Goal: Task Accomplishment & Management: Use online tool/utility

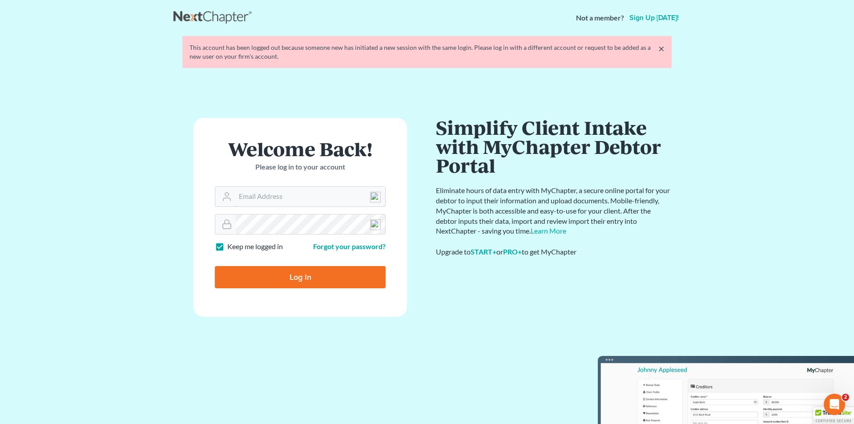
type input "[EMAIL_ADDRESS][DOMAIN_NAME]"
click at [282, 270] on input "Log In" at bounding box center [300, 277] width 171 height 22
type input "Thinking..."
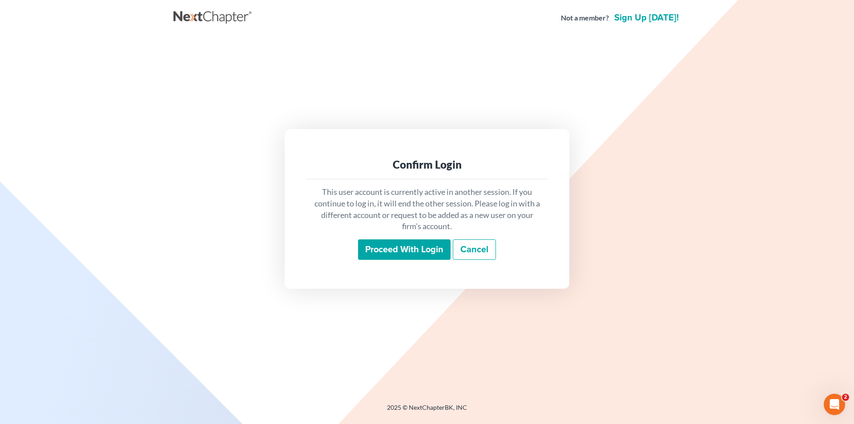
click at [424, 255] on input "Proceed with login" at bounding box center [404, 249] width 92 height 20
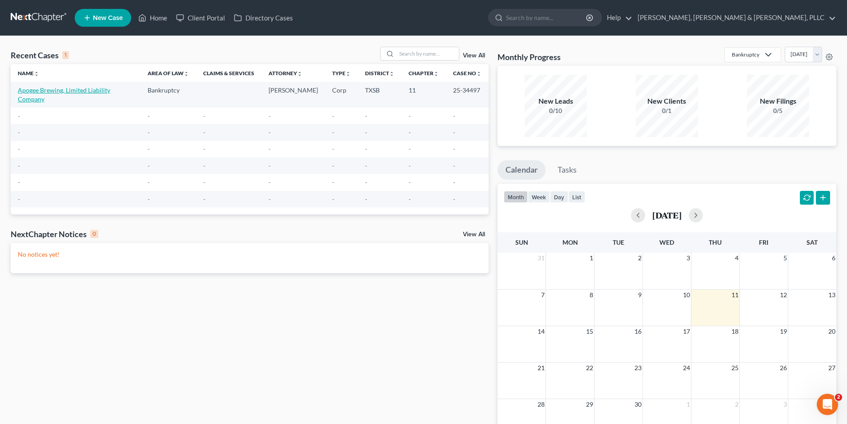
click at [85, 92] on link "Apogee Brewing, Limited Liability Company" at bounding box center [64, 94] width 92 height 16
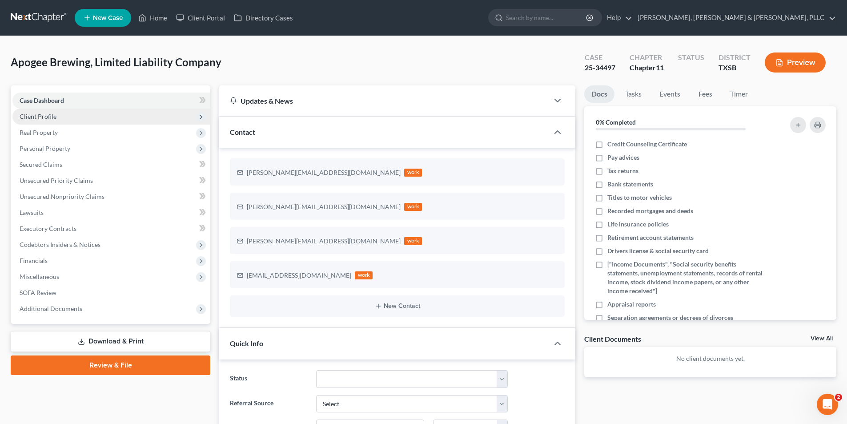
click at [91, 122] on span "Client Profile" at bounding box center [111, 117] width 198 height 16
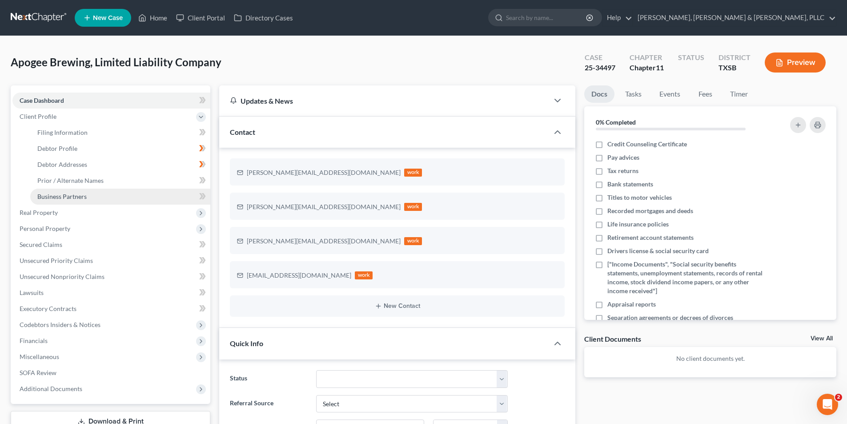
click at [91, 197] on link "Business Partners" at bounding box center [120, 197] width 180 height 16
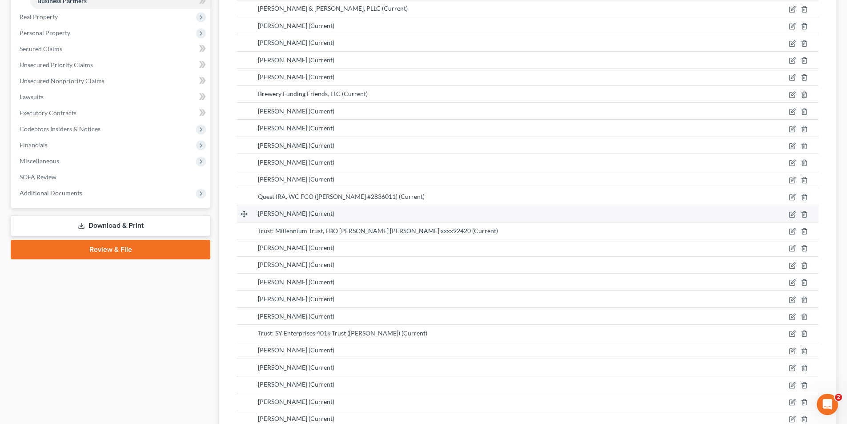
scroll to position [267, 0]
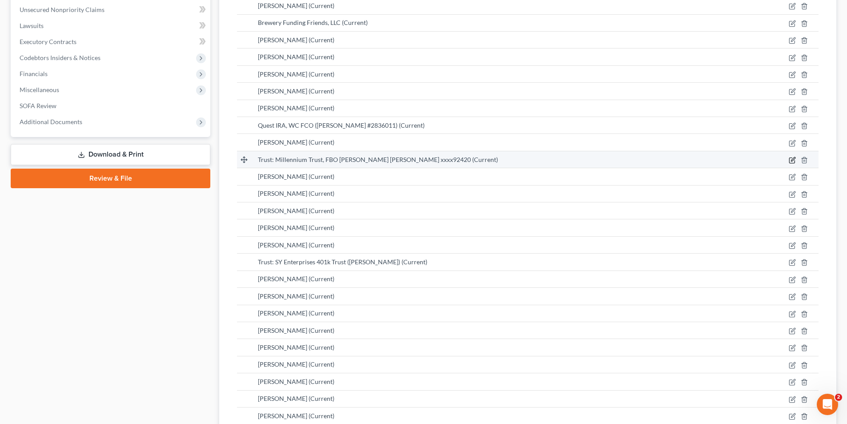
click at [791, 161] on icon "button" at bounding box center [792, 160] width 7 height 7
select select "6"
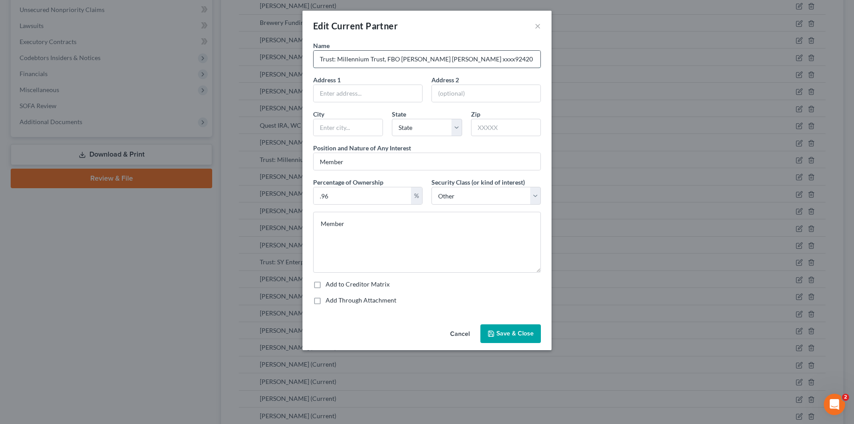
drag, startPoint x: 336, startPoint y: 59, endPoint x: 315, endPoint y: 59, distance: 21.3
click at [315, 59] on input "Trust: Millennium Trust, FBO Barry A Wellins Roth IRA xxxx92420" at bounding box center [427, 59] width 227 height 17
drag, startPoint x: 372, startPoint y: 60, endPoint x: 510, endPoint y: 70, distance: 138.2
click at [509, 68] on div "Millennium Trust, FBO Barry A Wellins Roth IRA xxxx92420" at bounding box center [427, 59] width 228 height 18
type input "Millennium Trust"
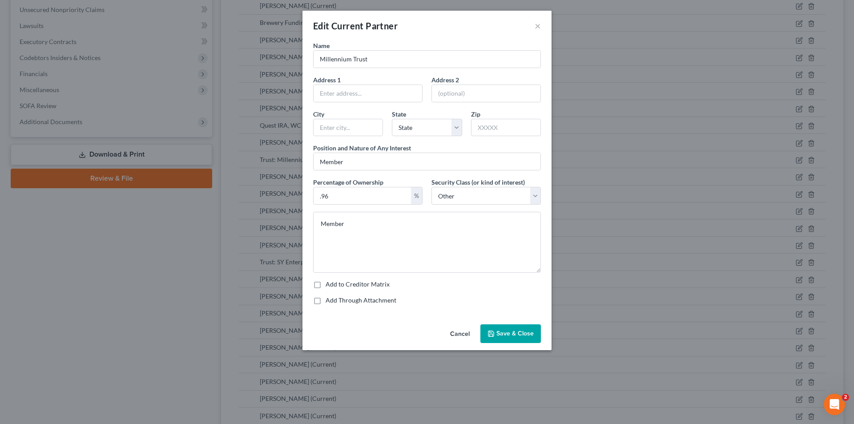
click at [503, 332] on span "Save & Close" at bounding box center [514, 334] width 37 height 8
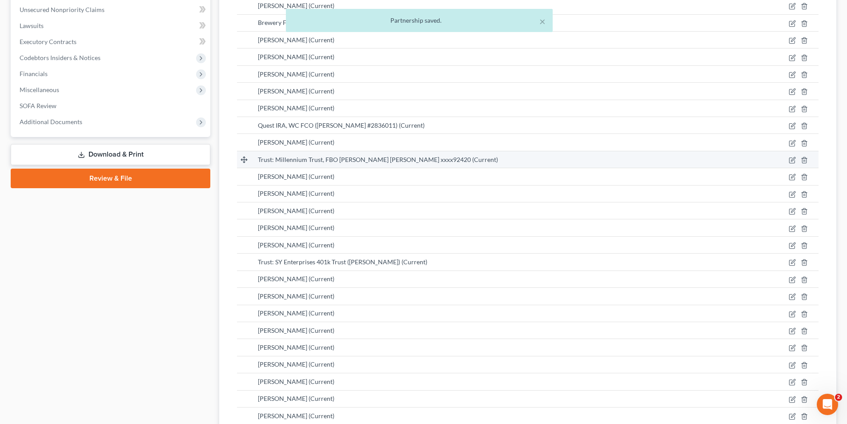
click at [787, 162] on td at bounding box center [783, 159] width 72 height 17
click at [789, 161] on icon "button" at bounding box center [792, 160] width 7 height 7
select select "6"
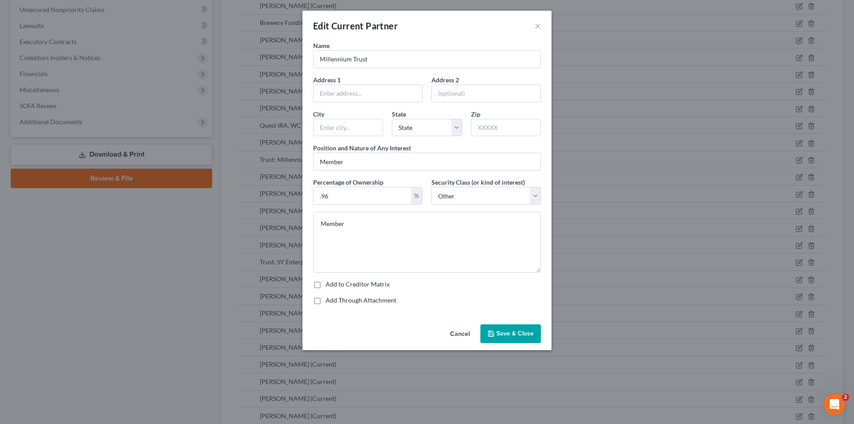
click at [503, 336] on span "Save & Close" at bounding box center [514, 334] width 37 height 8
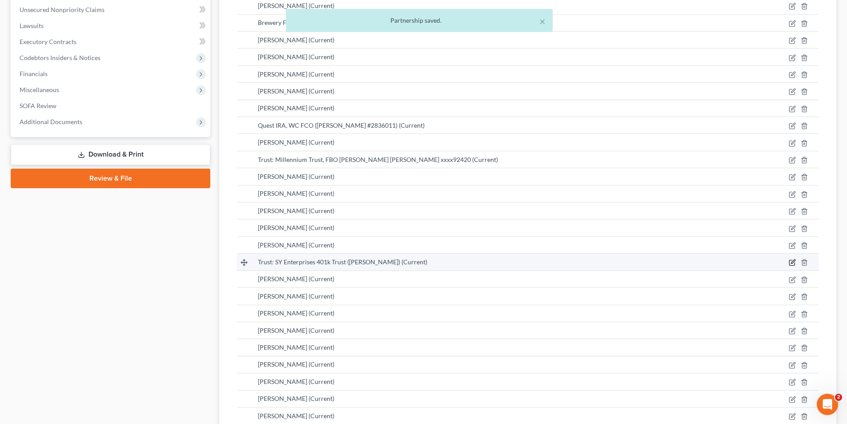
click at [793, 262] on icon "button" at bounding box center [793, 262] width 4 height 4
select select "6"
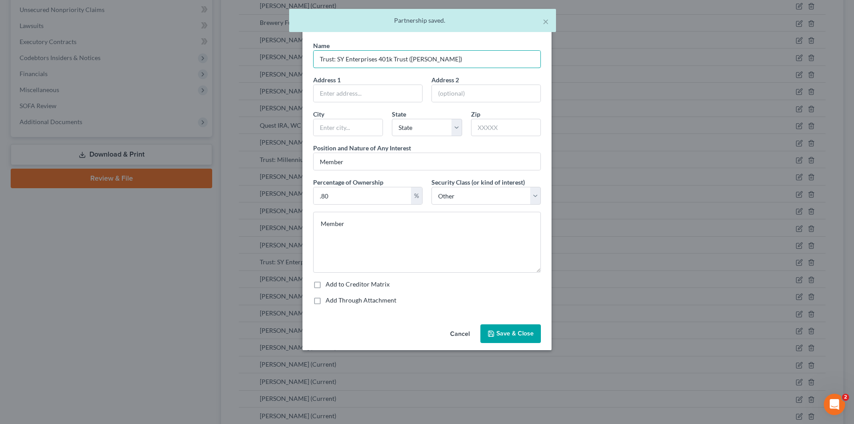
drag, startPoint x: 338, startPoint y: 59, endPoint x: 301, endPoint y: 58, distance: 37.4
click at [301, 58] on div "Edit Current Partner × Name Trust: SY Enterprises 401k Trust (Yayathi, Sandeep)…" at bounding box center [427, 212] width 854 height 424
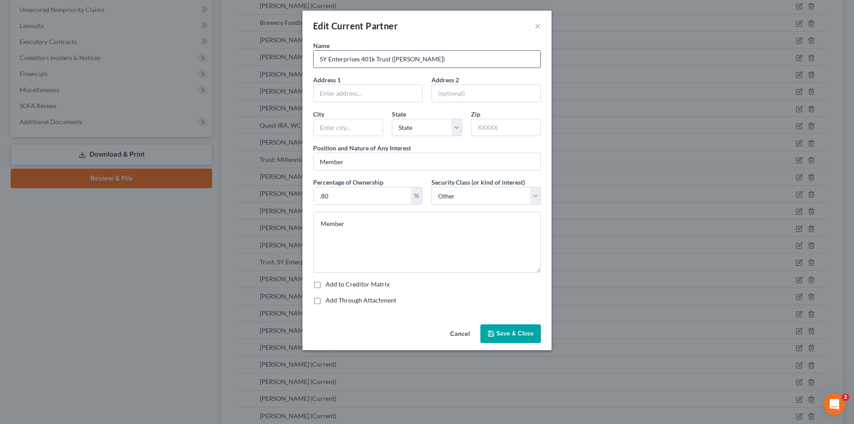
drag, startPoint x: 466, startPoint y: 61, endPoint x: 369, endPoint y: 63, distance: 96.5
click at [369, 63] on input "SY Enterprises 401k Trust (Yayathi, Sandeep)" at bounding box center [427, 59] width 227 height 17
click at [368, 60] on input "SY Enterprises 401k Trust (Yayathi, Sandeep)" at bounding box center [427, 59] width 227 height 17
drag, startPoint x: 382, startPoint y: 60, endPoint x: 476, endPoint y: 61, distance: 94.3
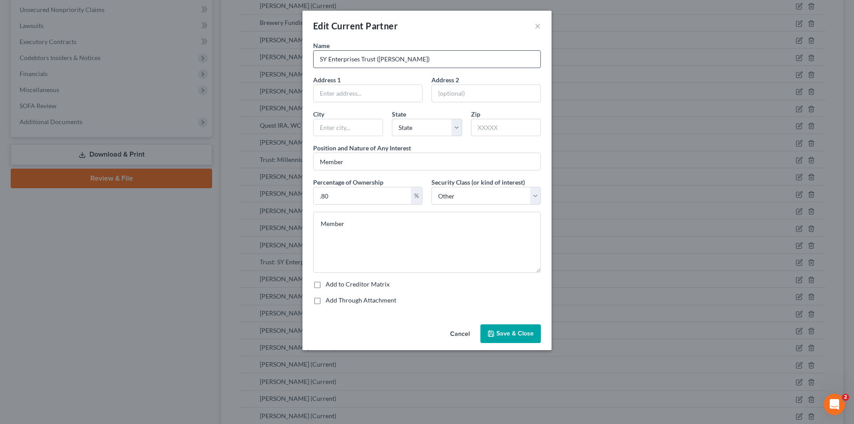
click at [476, 61] on input "SY Enterprises Trust (Yayathi, Sandeep)" at bounding box center [427, 59] width 227 height 17
type input "SY Enterprises Trust"
click at [538, 332] on button "Save & Close" at bounding box center [510, 333] width 60 height 19
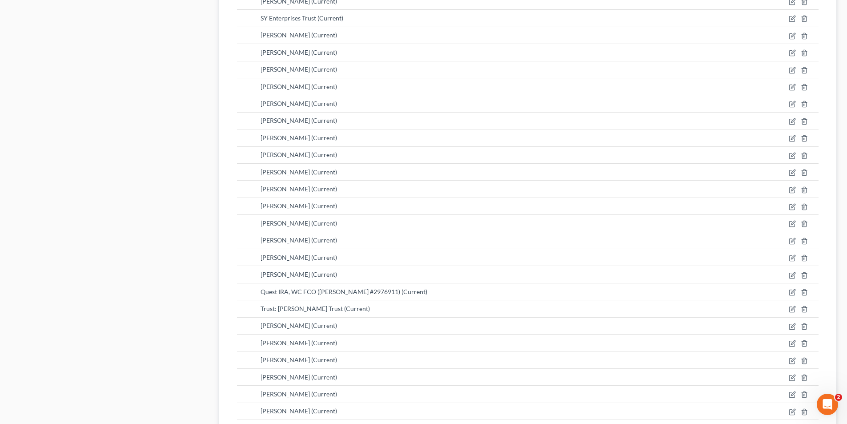
scroll to position [534, 0]
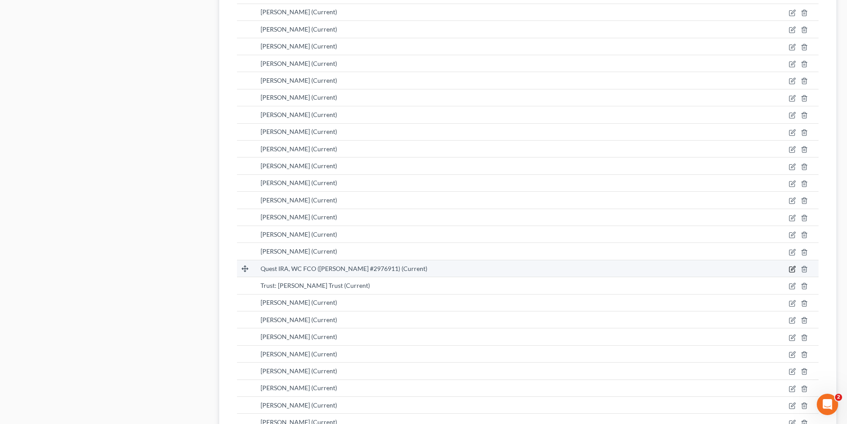
click at [792, 271] on icon "button" at bounding box center [792, 268] width 7 height 7
select select "6"
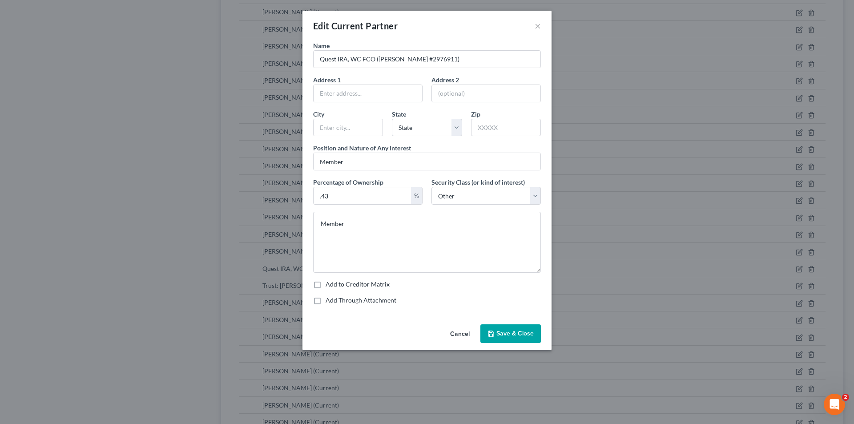
click at [466, 330] on button "Cancel" at bounding box center [460, 334] width 34 height 18
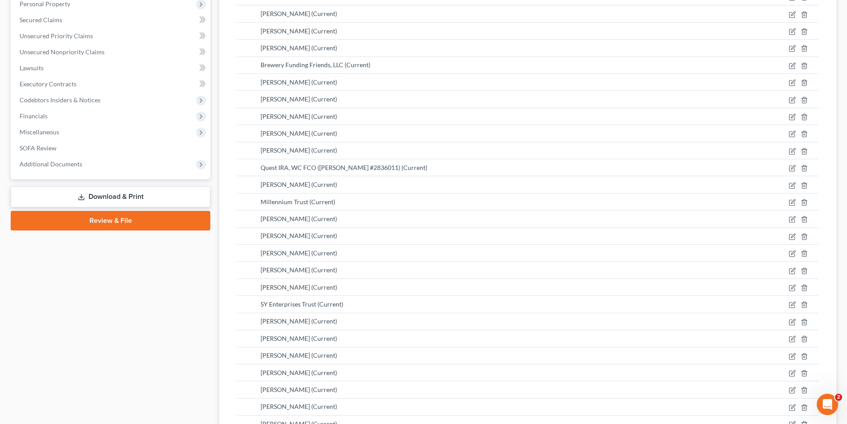
scroll to position [222, 0]
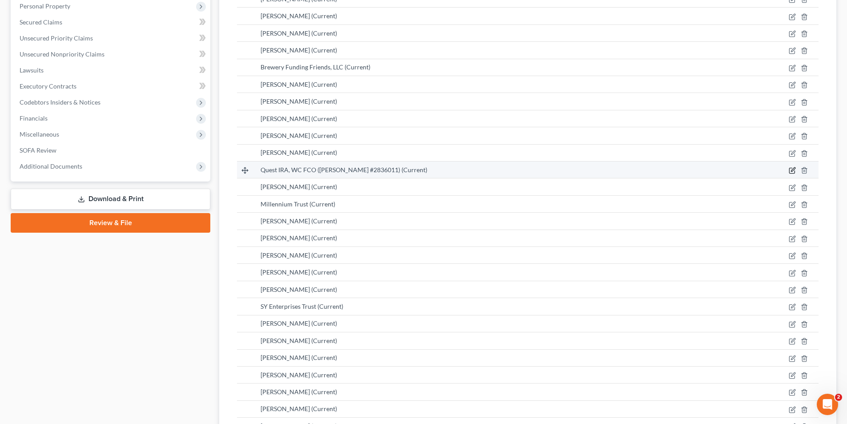
click at [791, 174] on icon "button" at bounding box center [792, 170] width 7 height 7
select select "6"
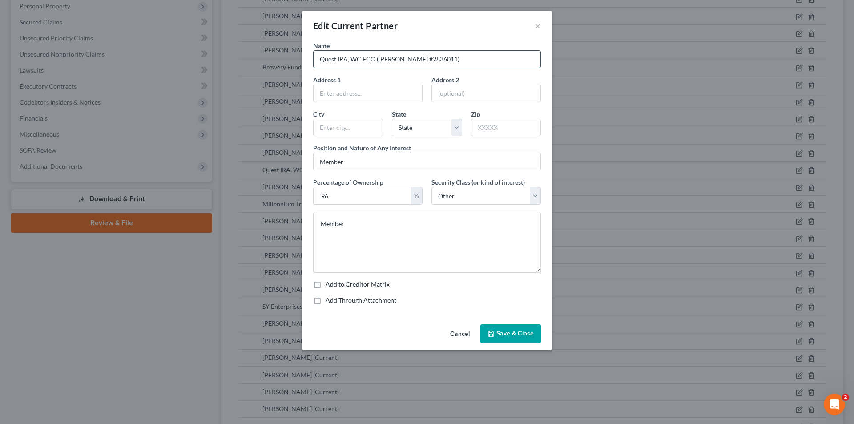
drag, startPoint x: 415, startPoint y: 60, endPoint x: 451, endPoint y: 62, distance: 36.5
click at [451, 62] on input "Quest IRA, WC FCO (Greene, Ben IRA #2836011)" at bounding box center [427, 59] width 227 height 17
type input "Quest IRA, WC FCO ([PERSON_NAME])"
click at [492, 326] on button "Save & Close" at bounding box center [510, 333] width 60 height 19
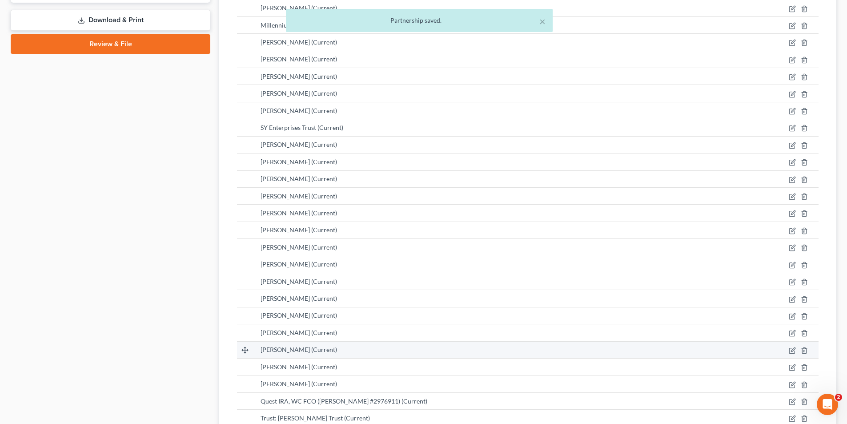
scroll to position [445, 0]
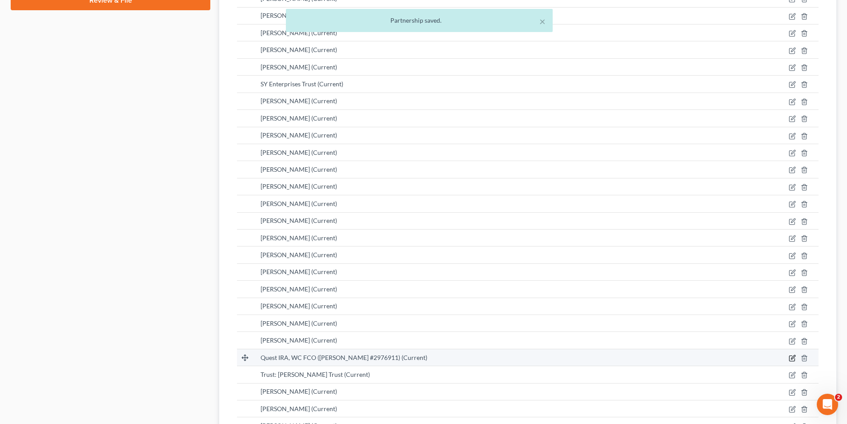
click at [793, 359] on icon "button" at bounding box center [793, 357] width 4 height 4
select select "6"
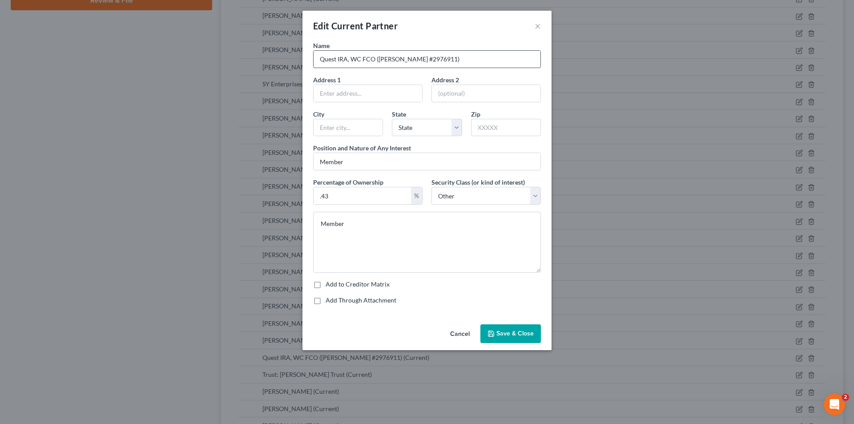
drag, startPoint x: 427, startPoint y: 60, endPoint x: 466, endPoint y: 60, distance: 38.7
click at [466, 60] on input "Quest IRA, WC FCO (Robinson, Sherrie IRA #2976911)" at bounding box center [427, 59] width 227 height 17
type input "Quest IRA, WC FCO ([PERSON_NAME])"
click at [498, 337] on span "Save & Close" at bounding box center [514, 334] width 37 height 8
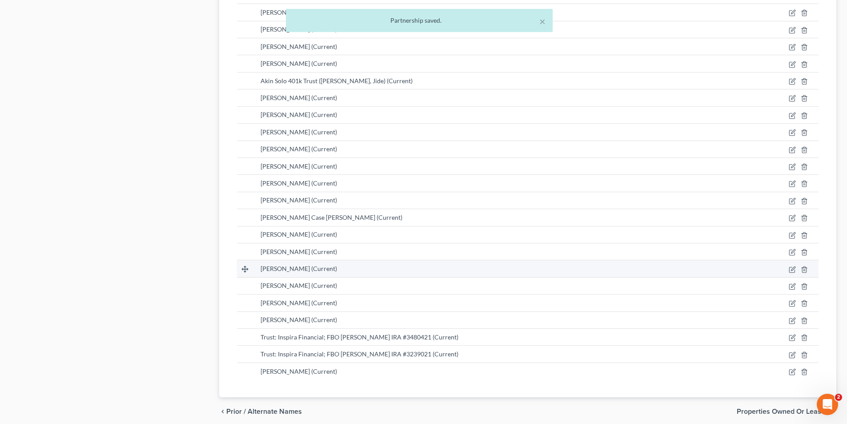
scroll to position [978, 0]
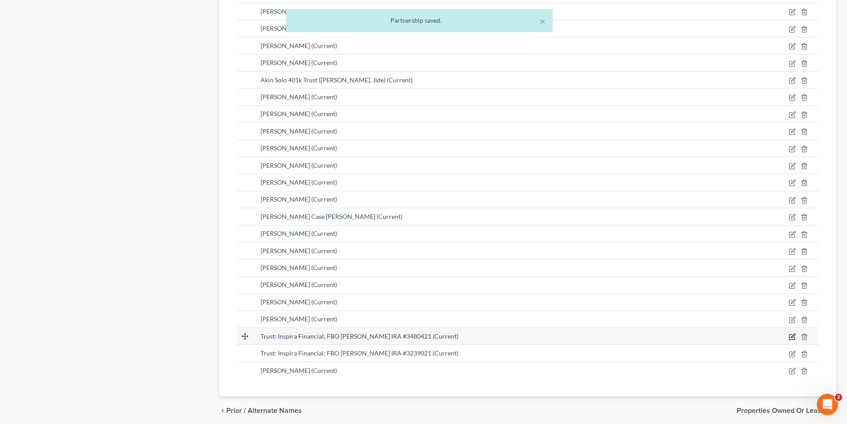
click at [789, 338] on icon "button" at bounding box center [792, 336] width 7 height 7
select select "6"
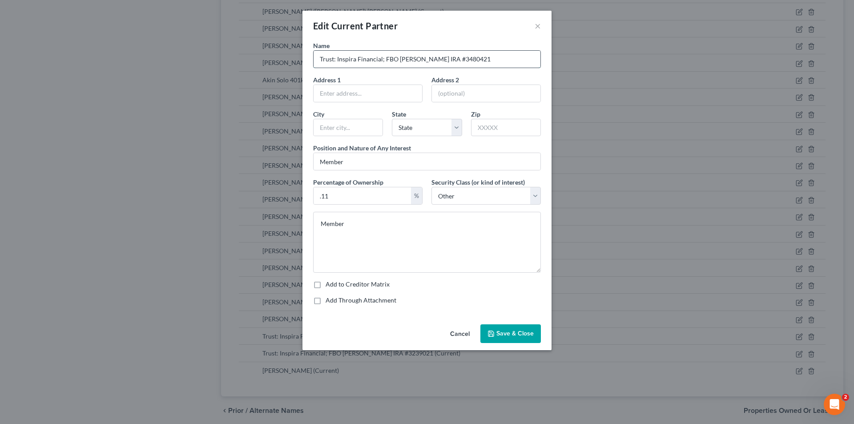
drag, startPoint x: 451, startPoint y: 60, endPoint x: 515, endPoint y: 59, distance: 63.6
click at [515, 59] on input "Trust: Inspira Financial; FBO Alexis M Brubaker IRA #3480421" at bounding box center [427, 59] width 227 height 17
drag, startPoint x: 337, startPoint y: 59, endPoint x: 277, endPoint y: 59, distance: 59.6
click at [277, 59] on div "Edit Current Partner × Name Trust: Inspira Financial; FBO Alexis M Brubaker Add…" at bounding box center [427, 212] width 854 height 424
click at [533, 67] on input "Inspira Financial; FBO [PERSON_NAME]" at bounding box center [427, 59] width 227 height 17
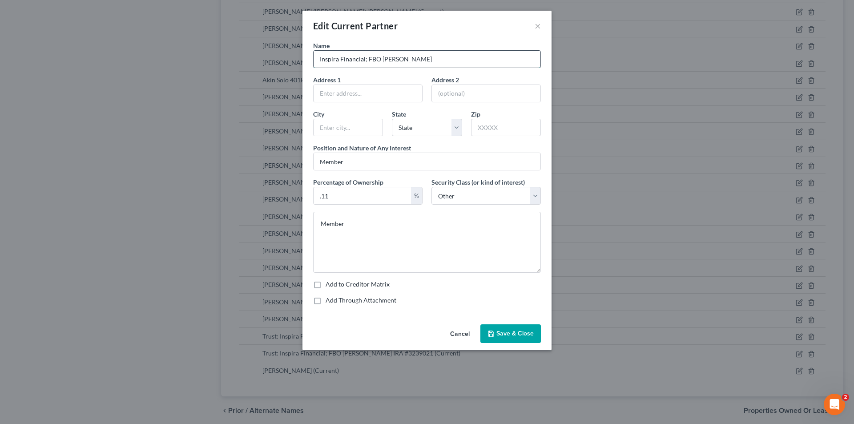
drag, startPoint x: 494, startPoint y: 62, endPoint x: 367, endPoint y: 61, distance: 127.2
click at [366, 62] on input "Inspira Financial; FBO [PERSON_NAME]" at bounding box center [427, 59] width 227 height 17
type input "Inspira Financial Trust"
click at [489, 340] on button "Save & Close" at bounding box center [510, 333] width 60 height 19
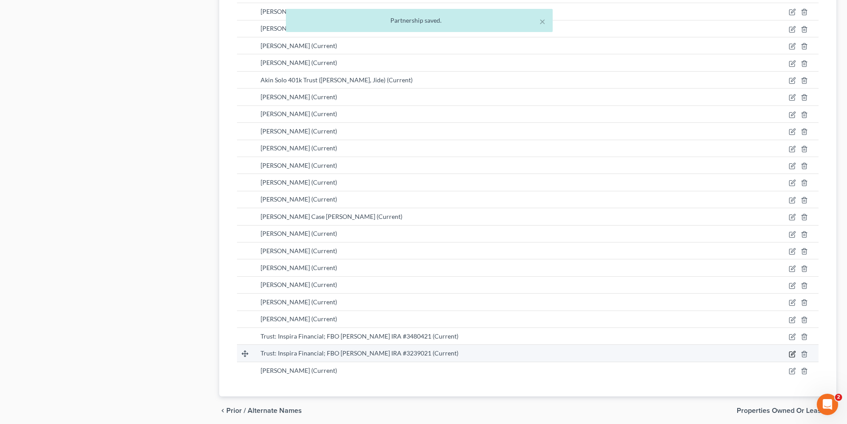
click at [795, 356] on icon "button" at bounding box center [791, 353] width 5 height 5
select select "6"
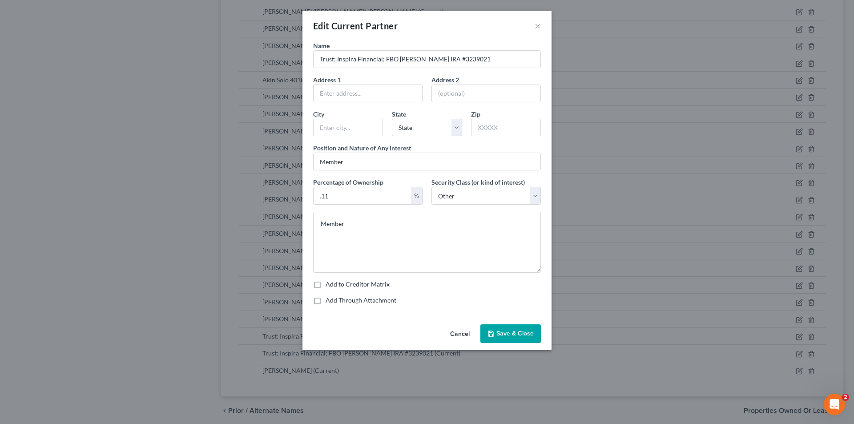
click at [464, 334] on button "Cancel" at bounding box center [460, 334] width 34 height 18
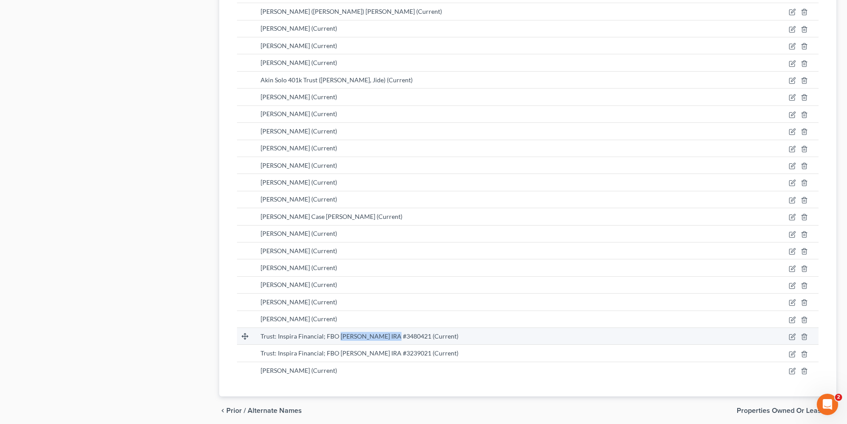
drag, startPoint x: 387, startPoint y: 336, endPoint x: 339, endPoint y: 339, distance: 48.1
click at [339, 339] on span "Trust: Inspira Financial; FBO Alexis M Brubaker IRA #3480421 (Current)" at bounding box center [360, 336] width 198 height 8
copy span "Alexis M Brubaker"
click at [795, 338] on icon "button" at bounding box center [791, 336] width 5 height 5
select select "6"
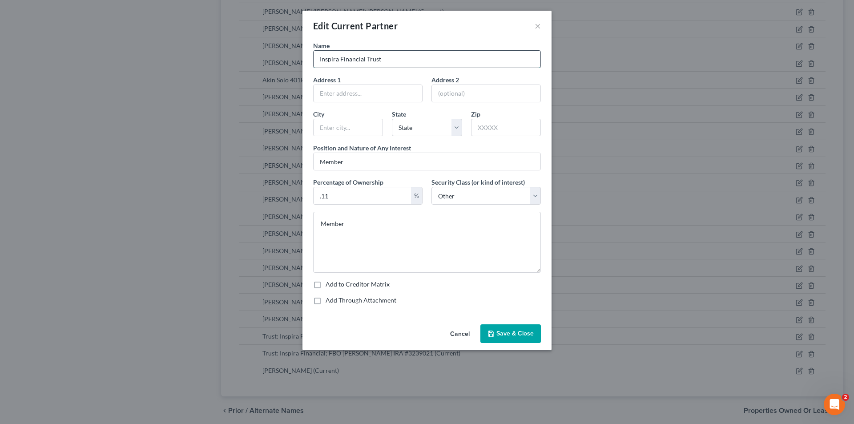
click at [401, 59] on input "Inspira Financial Trust" at bounding box center [427, 59] width 227 height 17
paste input "Alexis M Brubaker"
type input "Inspira Financial Trust, FBO Alexis M Brubaker"
click at [499, 337] on button "Save & Close" at bounding box center [510, 333] width 60 height 19
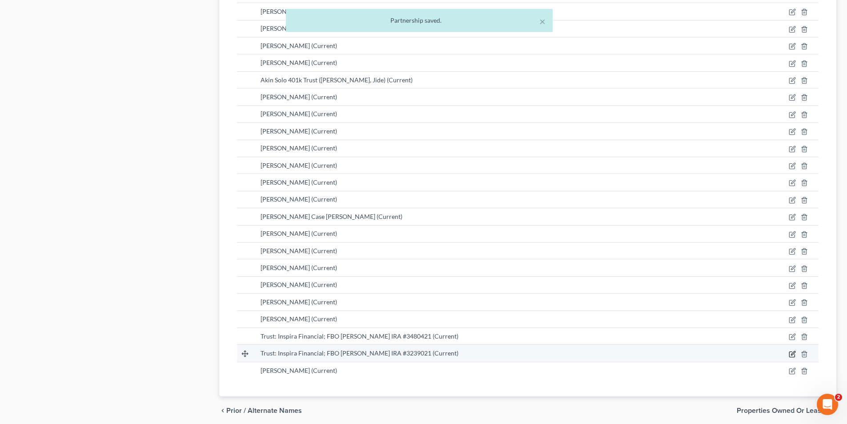
click at [794, 355] on icon "button" at bounding box center [792, 353] width 7 height 7
select select "6"
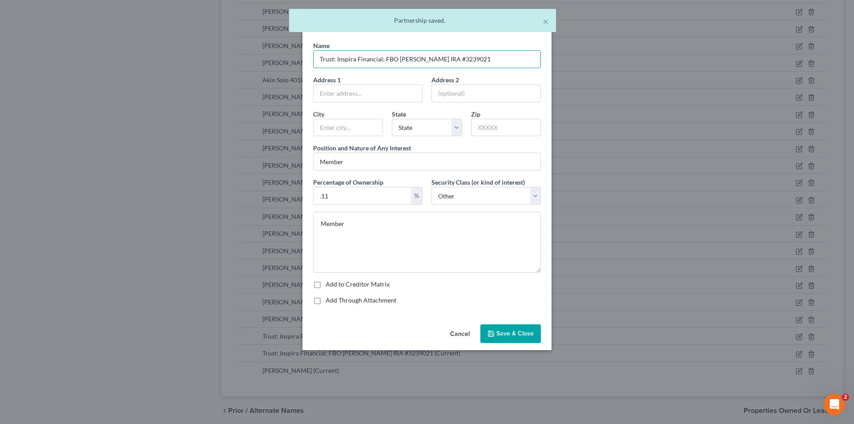
drag, startPoint x: 324, startPoint y: 62, endPoint x: 272, endPoint y: 64, distance: 51.6
click at [272, 64] on div "Edit Current Partner × Name Trust: Inspira Financial; FBO Jonathan M Brubaker I…" at bounding box center [427, 212] width 854 height 424
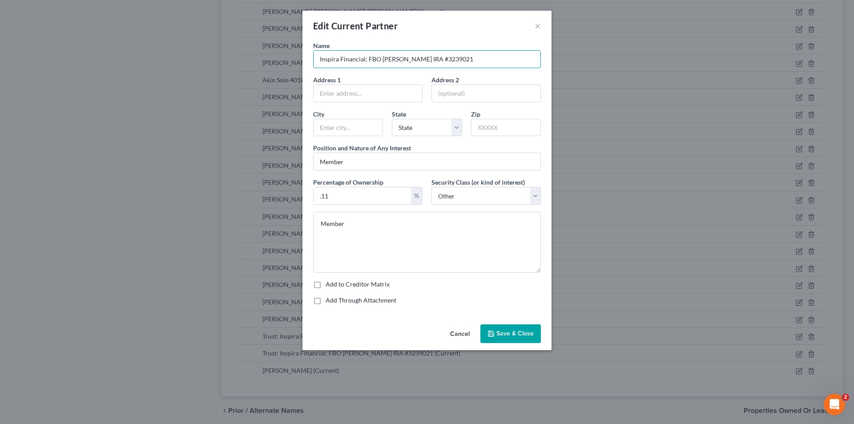
drag, startPoint x: 439, startPoint y: 60, endPoint x: 554, endPoint y: 65, distance: 114.4
click at [554, 65] on div "Edit Current Partner × Name Inspira Financial; FBO Jonathan M Brubaker IRA #323…" at bounding box center [427, 212] width 854 height 424
type input "Inspira Financial; FBO [PERSON_NAME]"
click at [497, 333] on span "Save & Close" at bounding box center [514, 334] width 37 height 8
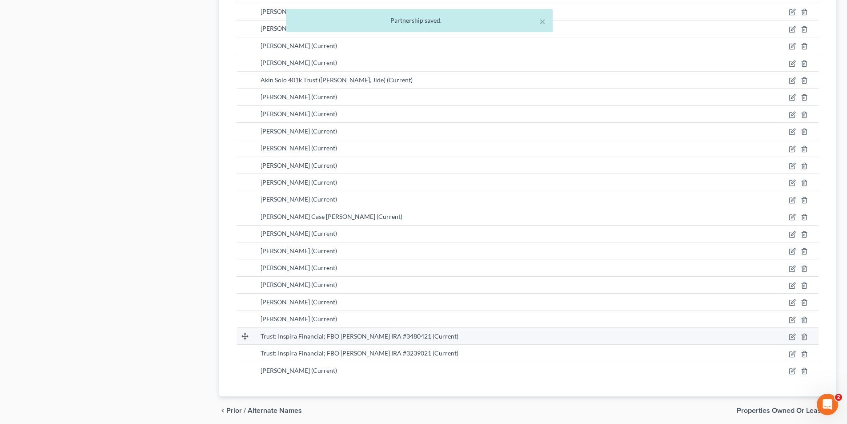
click at [788, 336] on td at bounding box center [777, 335] width 84 height 17
click at [792, 338] on icon "button" at bounding box center [793, 336] width 4 height 4
select select "6"
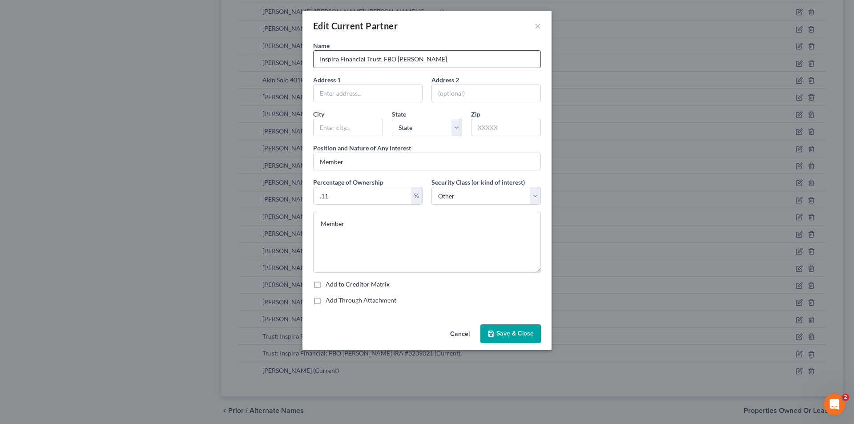
click at [371, 57] on input "Inspira Financial Trust, FBO Alexis M Brubaker" at bounding box center [427, 59] width 227 height 17
type input "Inspira Financial; FBO [PERSON_NAME]"
click at [507, 337] on span "Save & Close" at bounding box center [514, 334] width 37 height 8
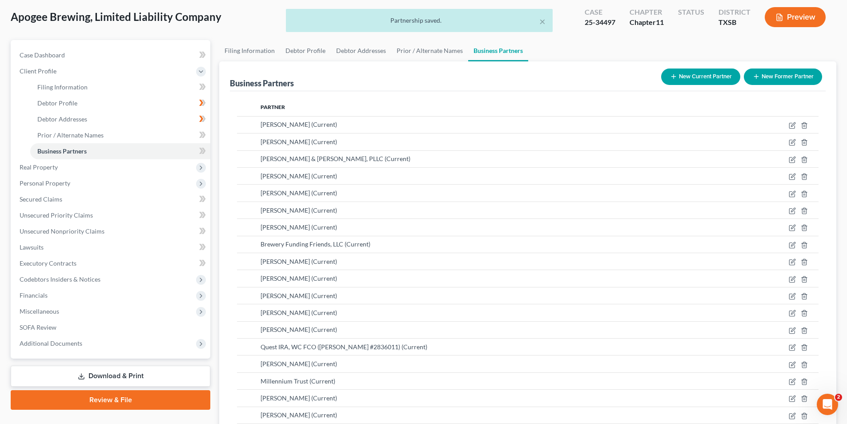
scroll to position [44, 0]
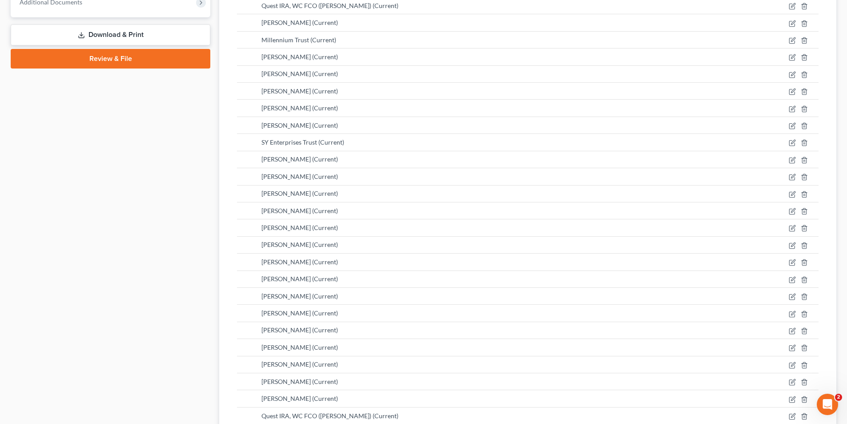
scroll to position [168, 0]
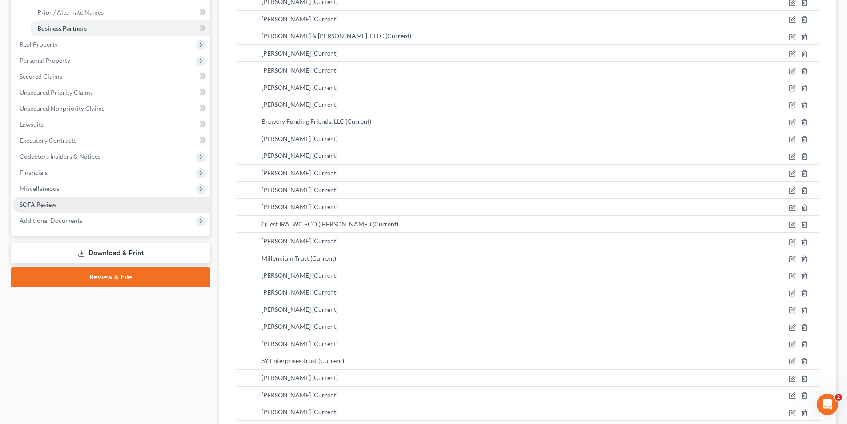
click at [87, 209] on link "SOFA Review" at bounding box center [111, 205] width 198 height 16
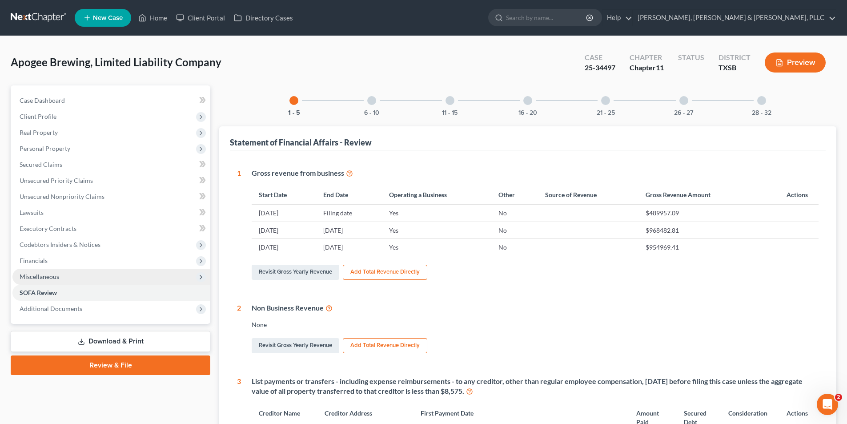
click at [61, 275] on span "Miscellaneous" at bounding box center [111, 277] width 198 height 16
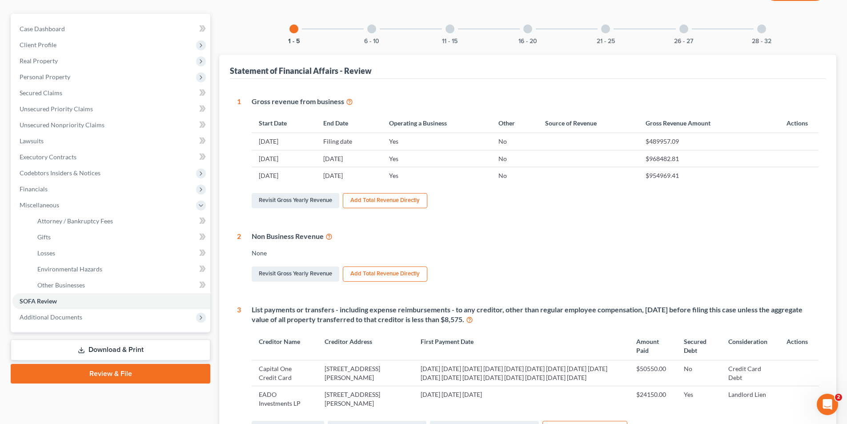
scroll to position [222, 0]
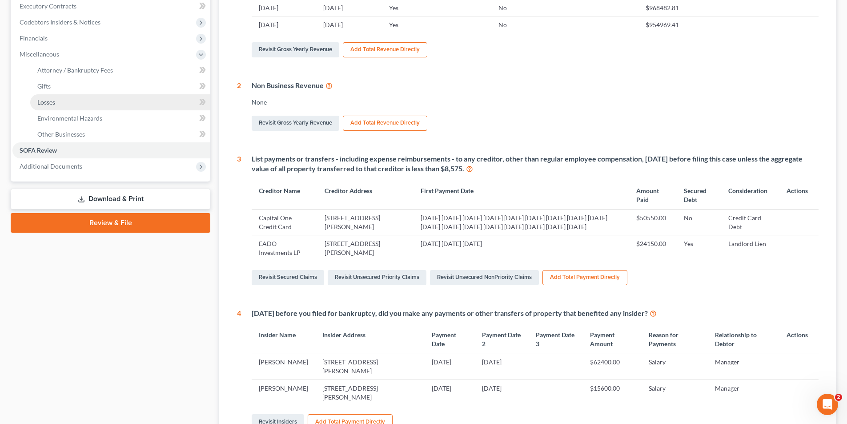
click at [86, 197] on link "Download & Print" at bounding box center [111, 199] width 200 height 21
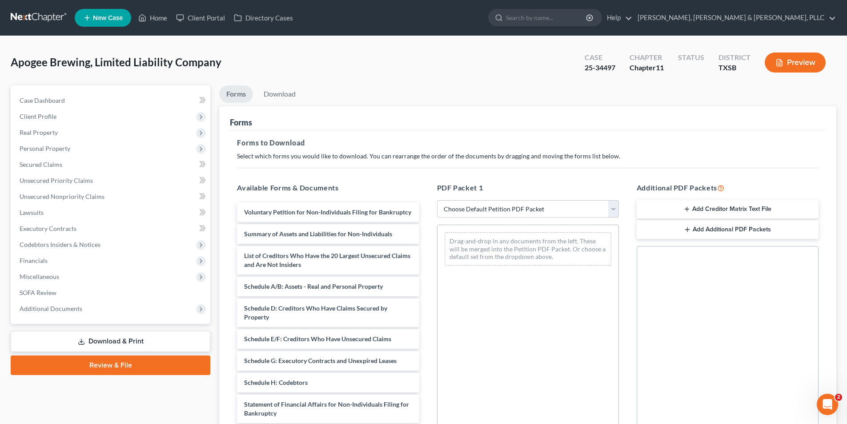
click at [541, 209] on select "Choose Default Petition PDF Packet Complete Bankruptcy Petition (all forms and …" at bounding box center [528, 209] width 182 height 18
select select "2"
click at [437, 200] on select "Choose Default Petition PDF Packet Complete Bankruptcy Petition (all forms and …" at bounding box center [528, 209] width 182 height 18
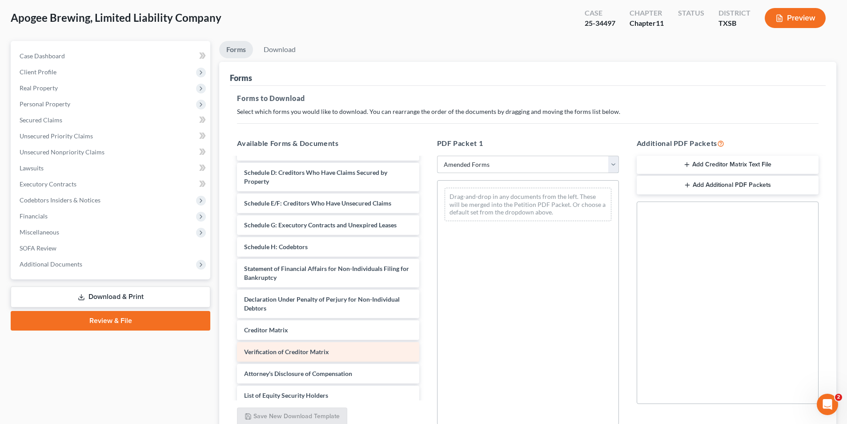
scroll to position [107, 0]
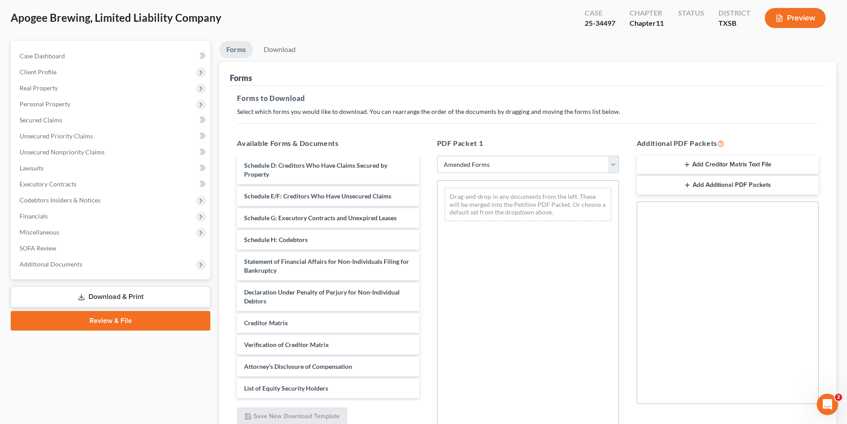
click at [563, 66] on div "Forms" at bounding box center [528, 74] width 596 height 24
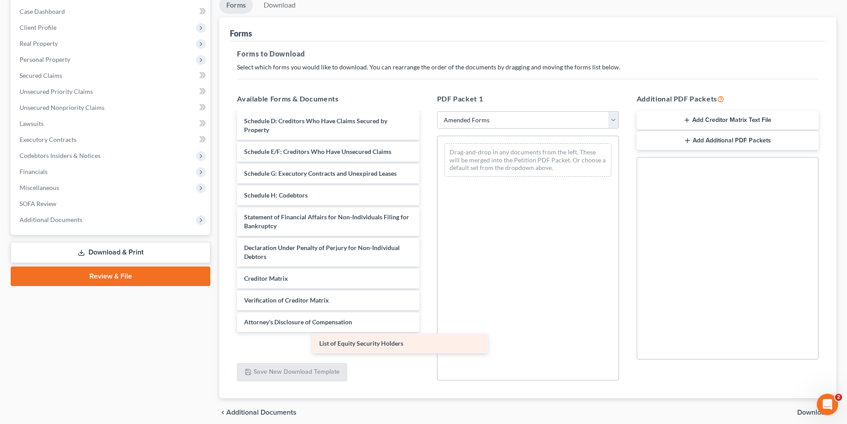
scroll to position [85, 0]
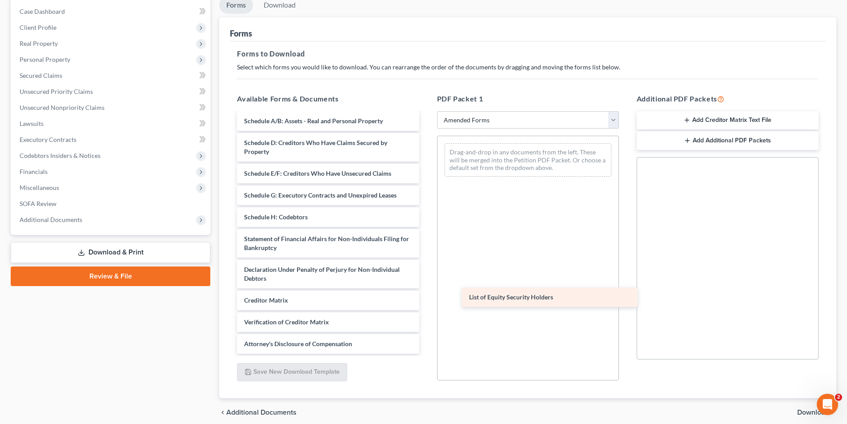
drag, startPoint x: 338, startPoint y: 343, endPoint x: 562, endPoint y: 296, distance: 229.0
click at [426, 296] on div "List of Equity Security Holders Voluntary Petition for Non-Individuals Filing f…" at bounding box center [328, 195] width 196 height 317
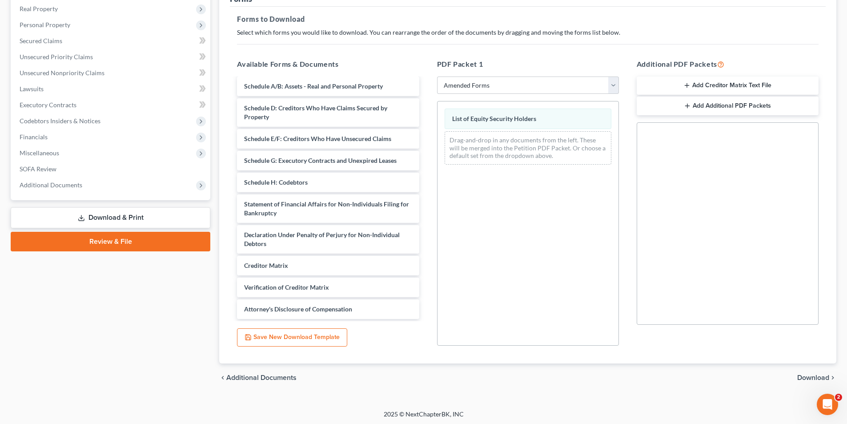
scroll to position [125, 0]
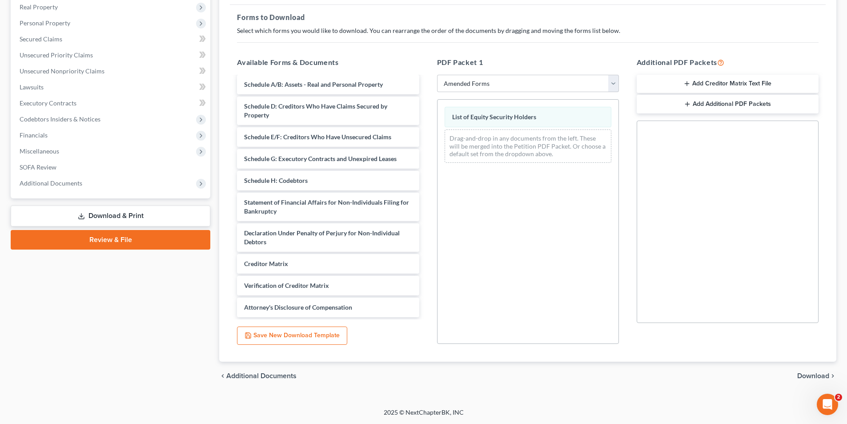
click at [822, 377] on span "Download" at bounding box center [813, 375] width 32 height 7
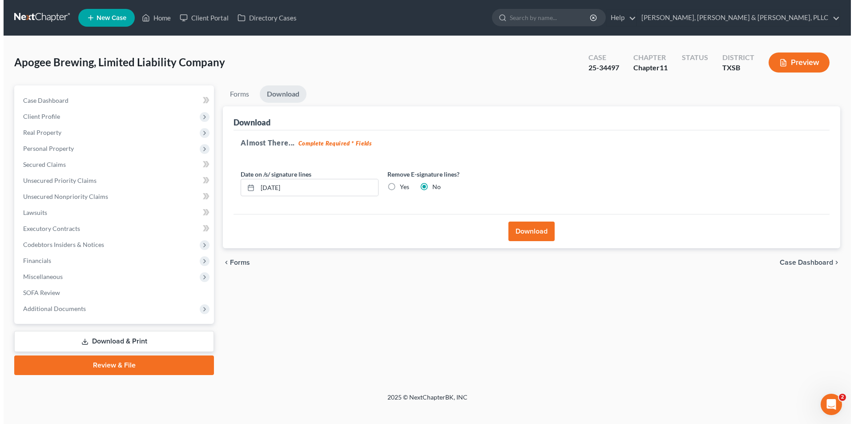
scroll to position [0, 0]
click at [524, 229] on button "Download" at bounding box center [532, 231] width 46 height 20
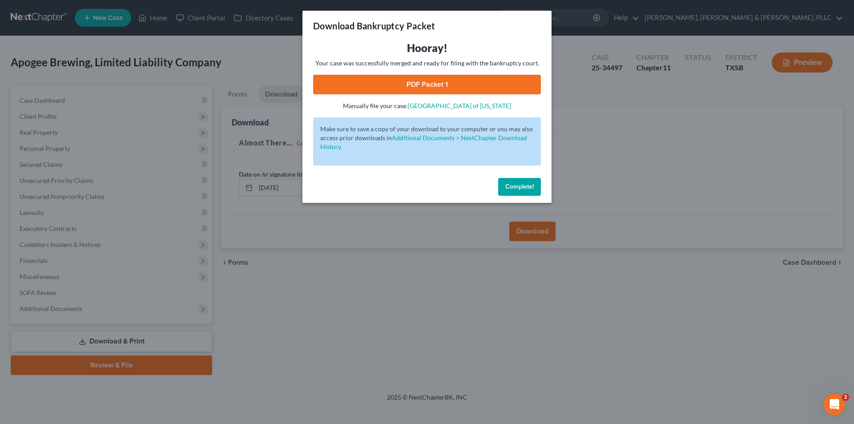
click at [429, 84] on link "PDF Packet 1" at bounding box center [427, 85] width 228 height 20
click at [530, 181] on button "Complete!" at bounding box center [519, 187] width 43 height 18
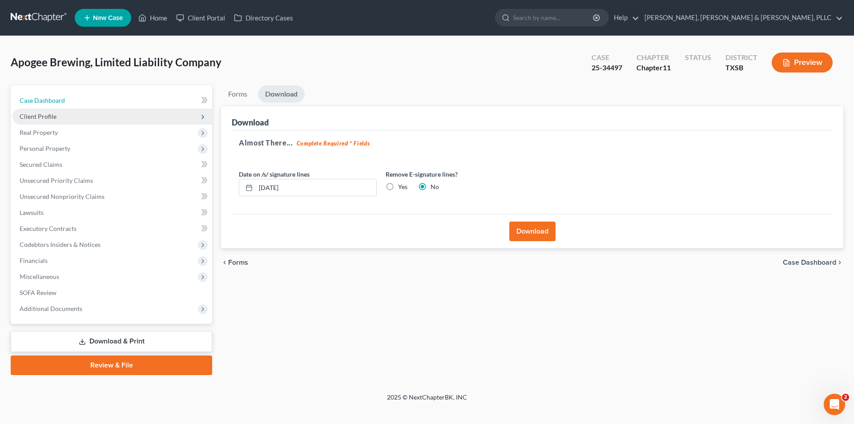
click at [79, 103] on link "Case Dashboard" at bounding box center [112, 100] width 200 height 16
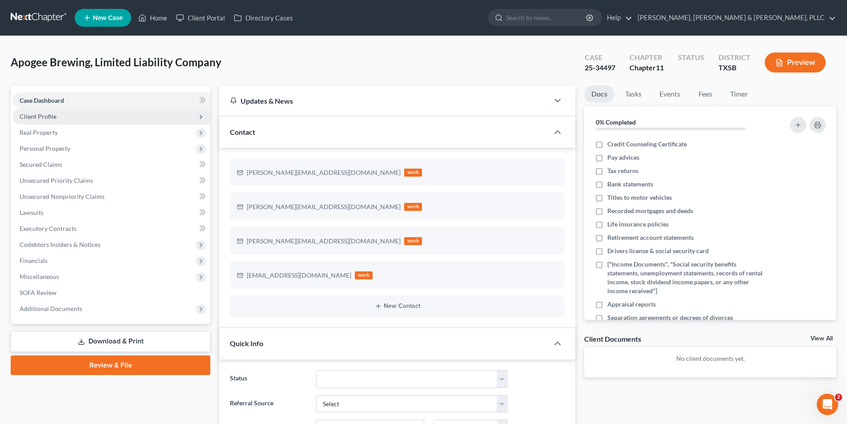
click at [112, 120] on span "Client Profile" at bounding box center [111, 117] width 198 height 16
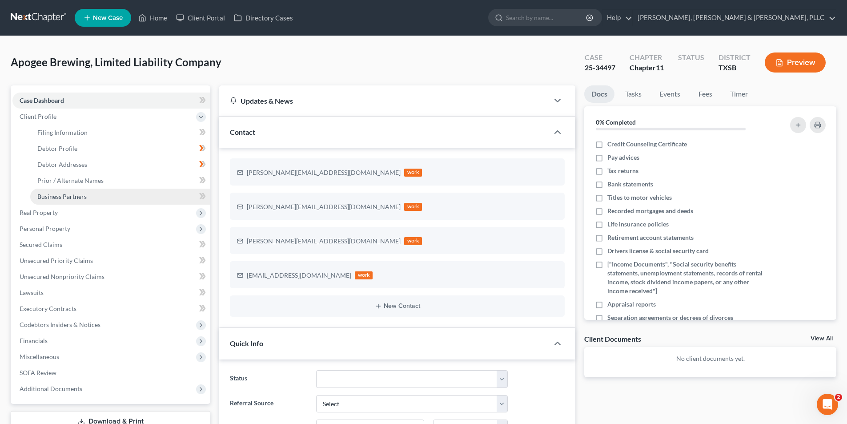
click at [144, 201] on link "Business Partners" at bounding box center [120, 197] width 180 height 16
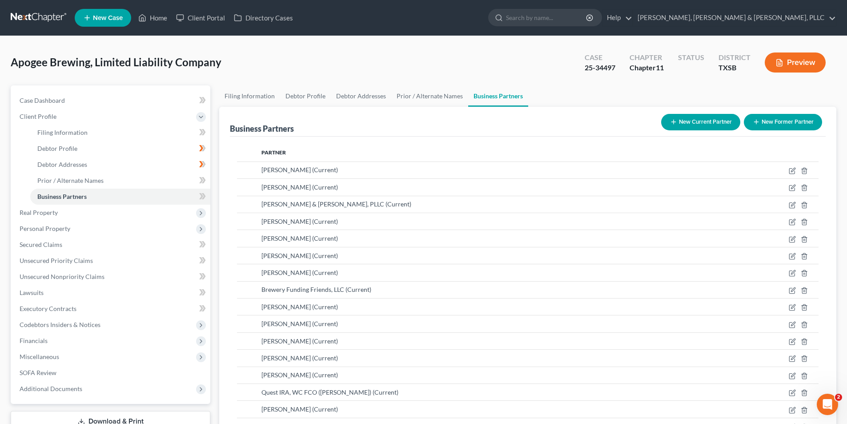
click at [797, 56] on button "Preview" at bounding box center [795, 62] width 61 height 20
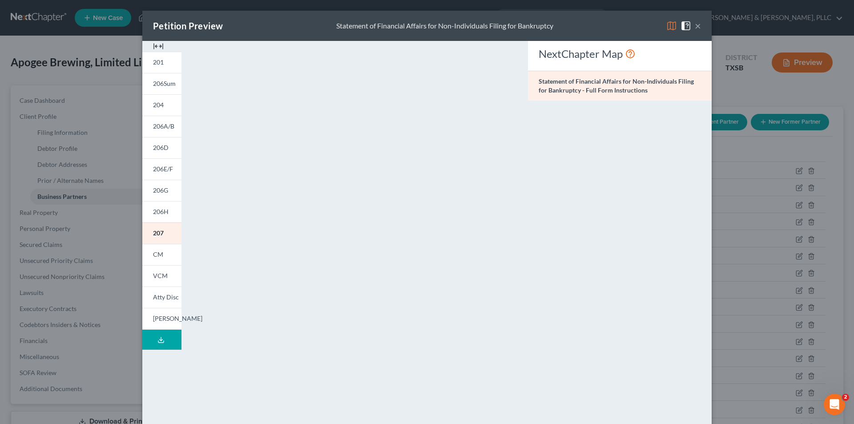
click at [737, 50] on div "Petition Preview Statement of Financial Affairs for Non-Individuals Filing for …" at bounding box center [427, 212] width 854 height 424
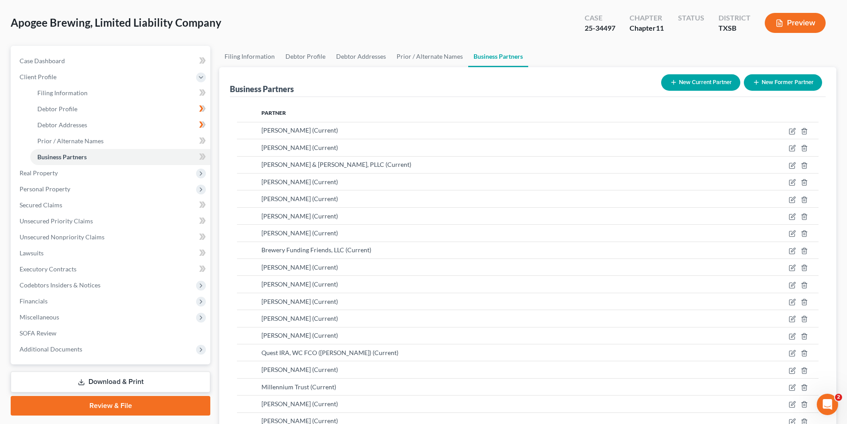
scroll to position [89, 0]
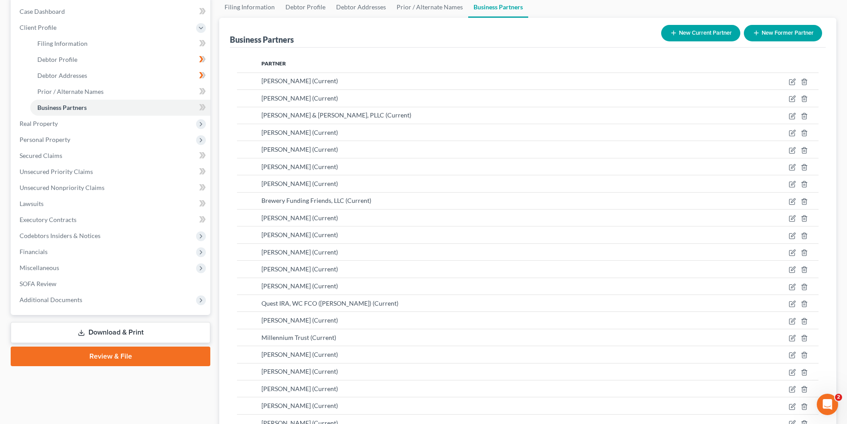
click at [107, 331] on link "Download & Print" at bounding box center [111, 332] width 200 height 21
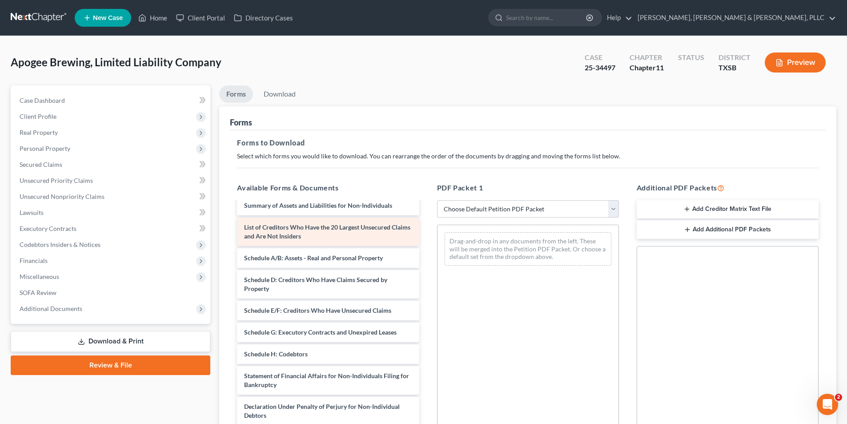
scroll to position [44, 0]
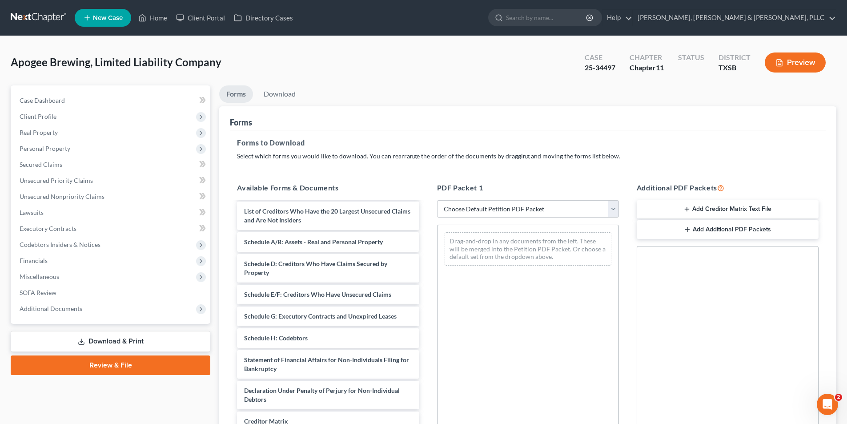
click at [460, 214] on select "Choose Default Petition PDF Packet Complete Bankruptcy Petition (all forms and …" at bounding box center [528, 209] width 182 height 18
select select "2"
click at [437, 200] on select "Choose Default Petition PDF Packet Complete Bankruptcy Petition (all forms and …" at bounding box center [528, 209] width 182 height 18
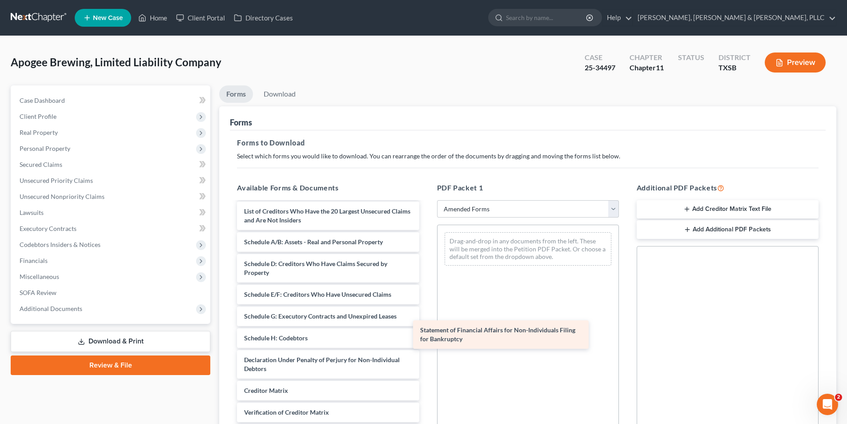
drag, startPoint x: 328, startPoint y: 377, endPoint x: 508, endPoint y: 338, distance: 184.7
click at [426, 338] on div "Statement of Financial Affairs for Non-Individuals Filing for Bankruptcy Volunt…" at bounding box center [328, 312] width 196 height 308
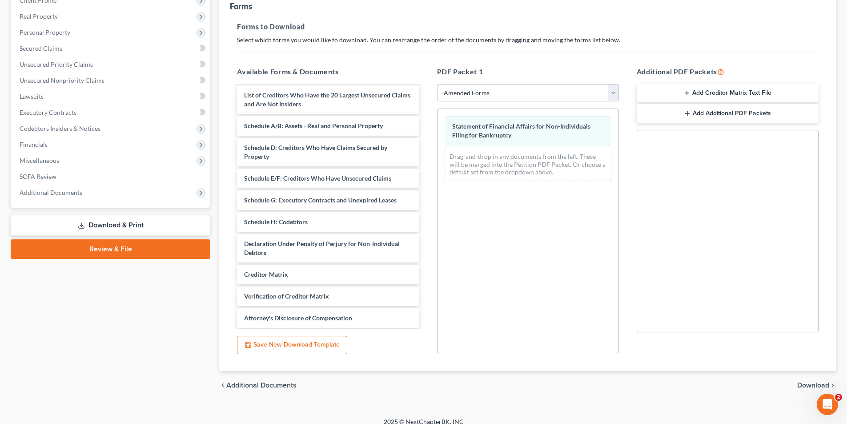
scroll to position [125, 0]
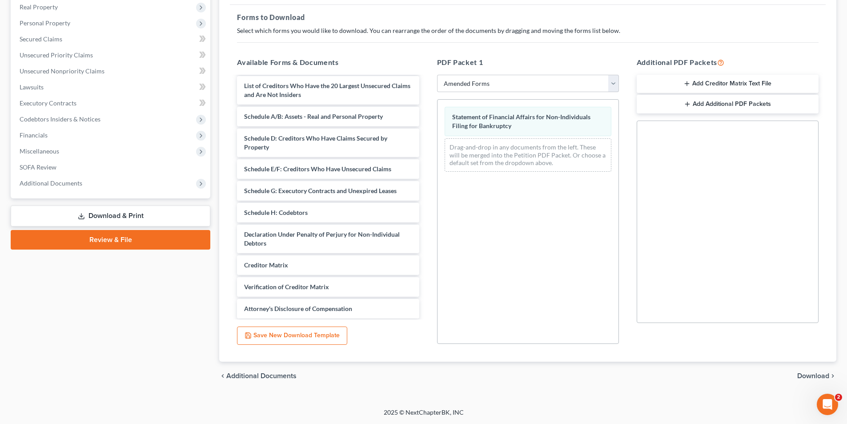
click at [808, 375] on span "Download" at bounding box center [813, 375] width 32 height 7
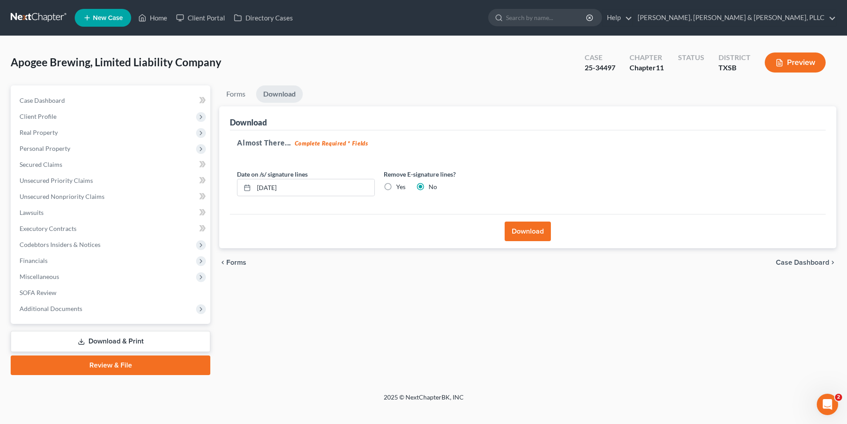
scroll to position [0, 0]
click at [529, 230] on button "Download" at bounding box center [532, 231] width 46 height 20
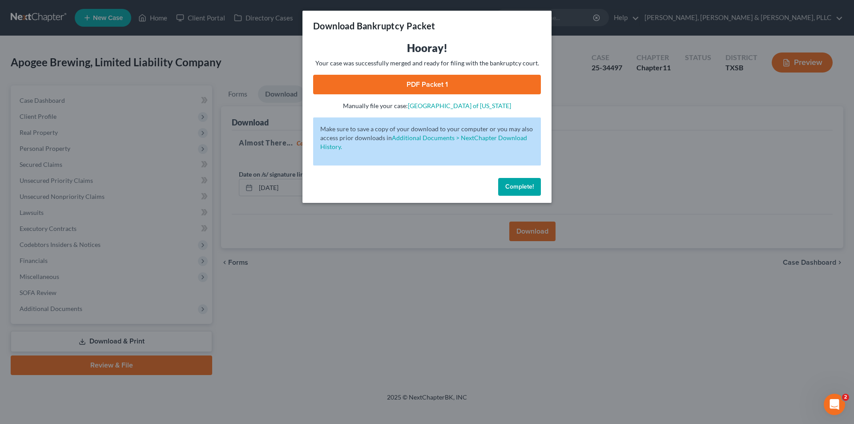
click at [437, 78] on link "PDF Packet 1" at bounding box center [427, 85] width 228 height 20
click at [606, 184] on div "Download Bankruptcy Packet Hooray! Your case was successfully merged and ready …" at bounding box center [427, 212] width 854 height 424
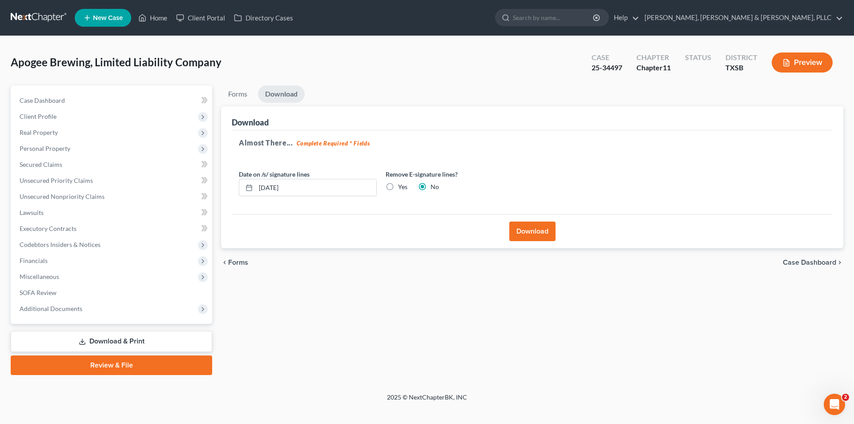
click at [240, 259] on span "Forms" at bounding box center [238, 262] width 20 height 7
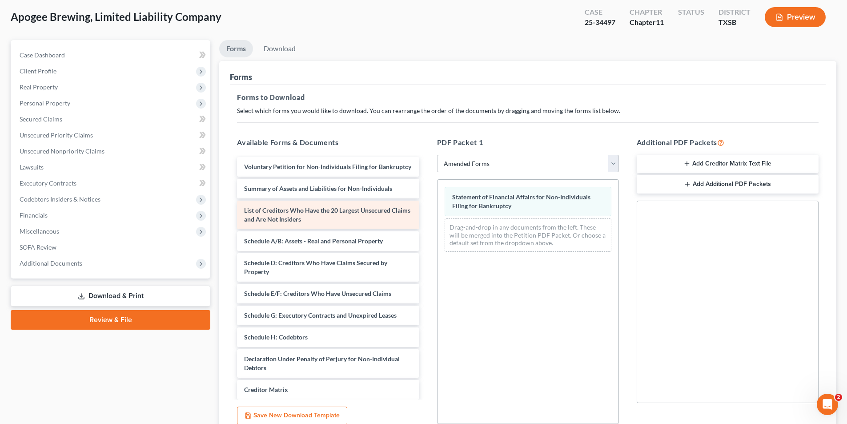
scroll to position [36, 0]
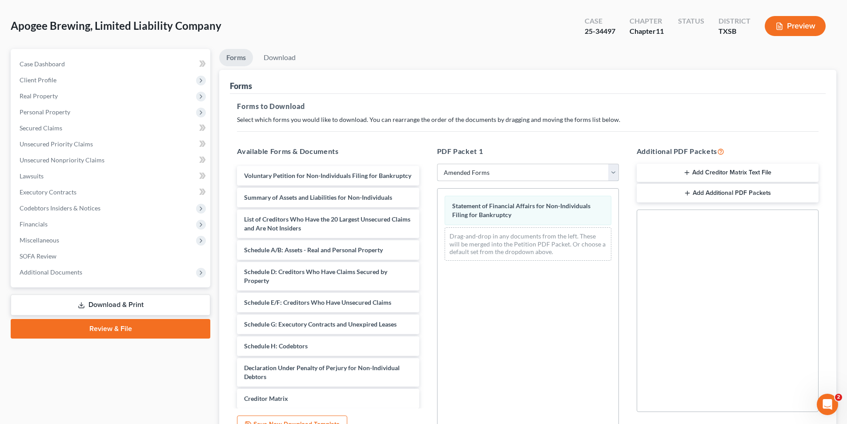
click at [566, 167] on select "Choose Default Petition PDF Packet Complete Bankruptcy Petition (all forms and …" at bounding box center [528, 173] width 182 height 18
click at [568, 153] on h5 "PDF Packet 1" at bounding box center [528, 151] width 182 height 11
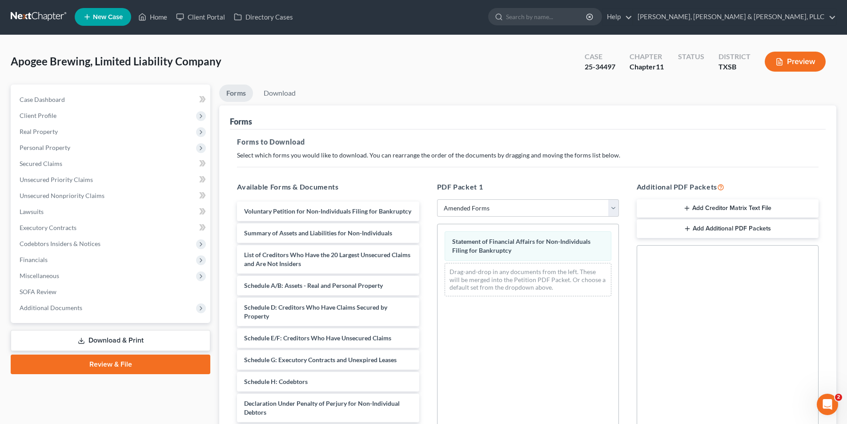
scroll to position [0, 0]
